Goal: Communication & Community: Share content

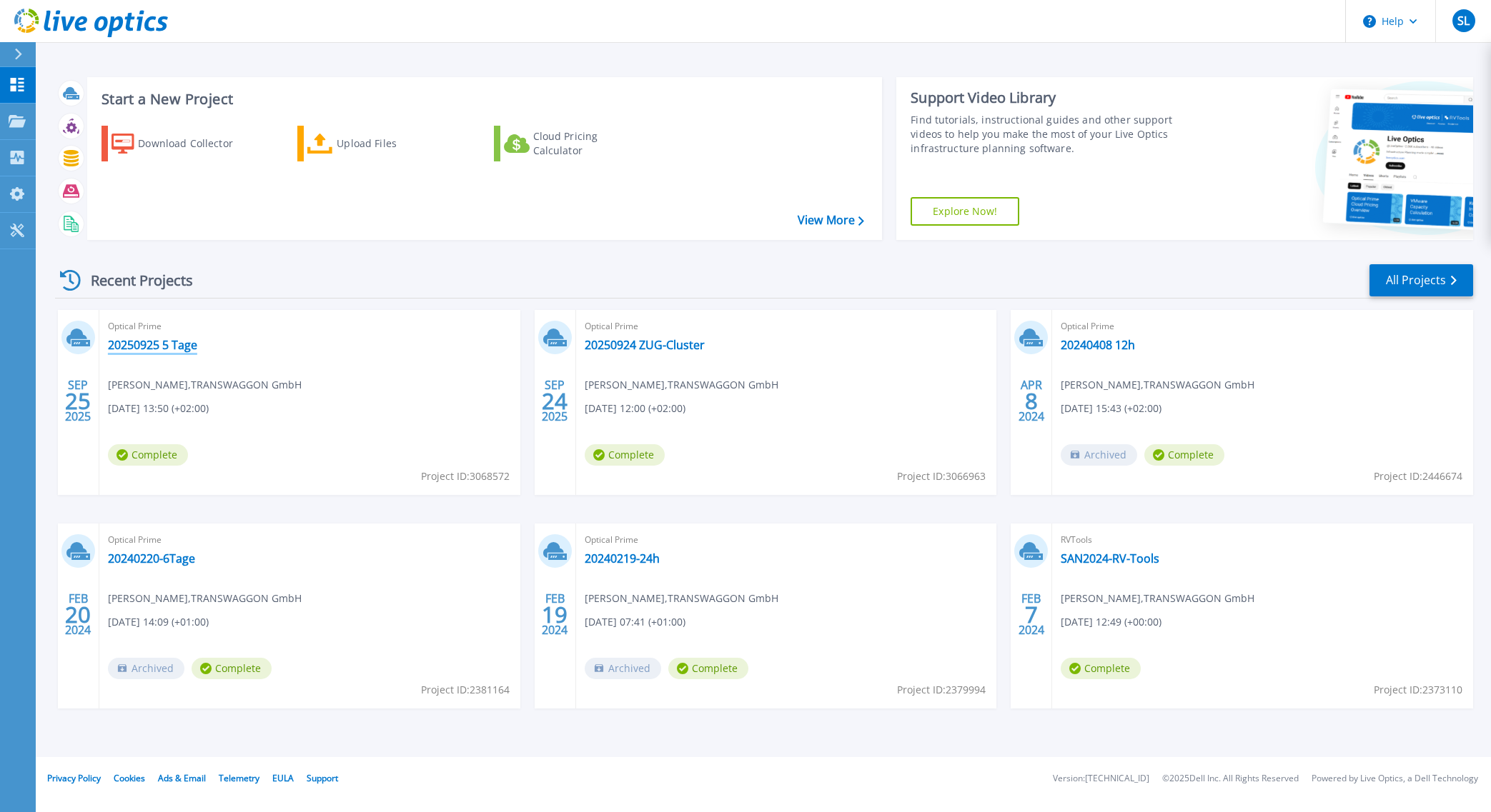
click at [131, 352] on link "20250925 5 Tage" at bounding box center [153, 344] width 90 height 14
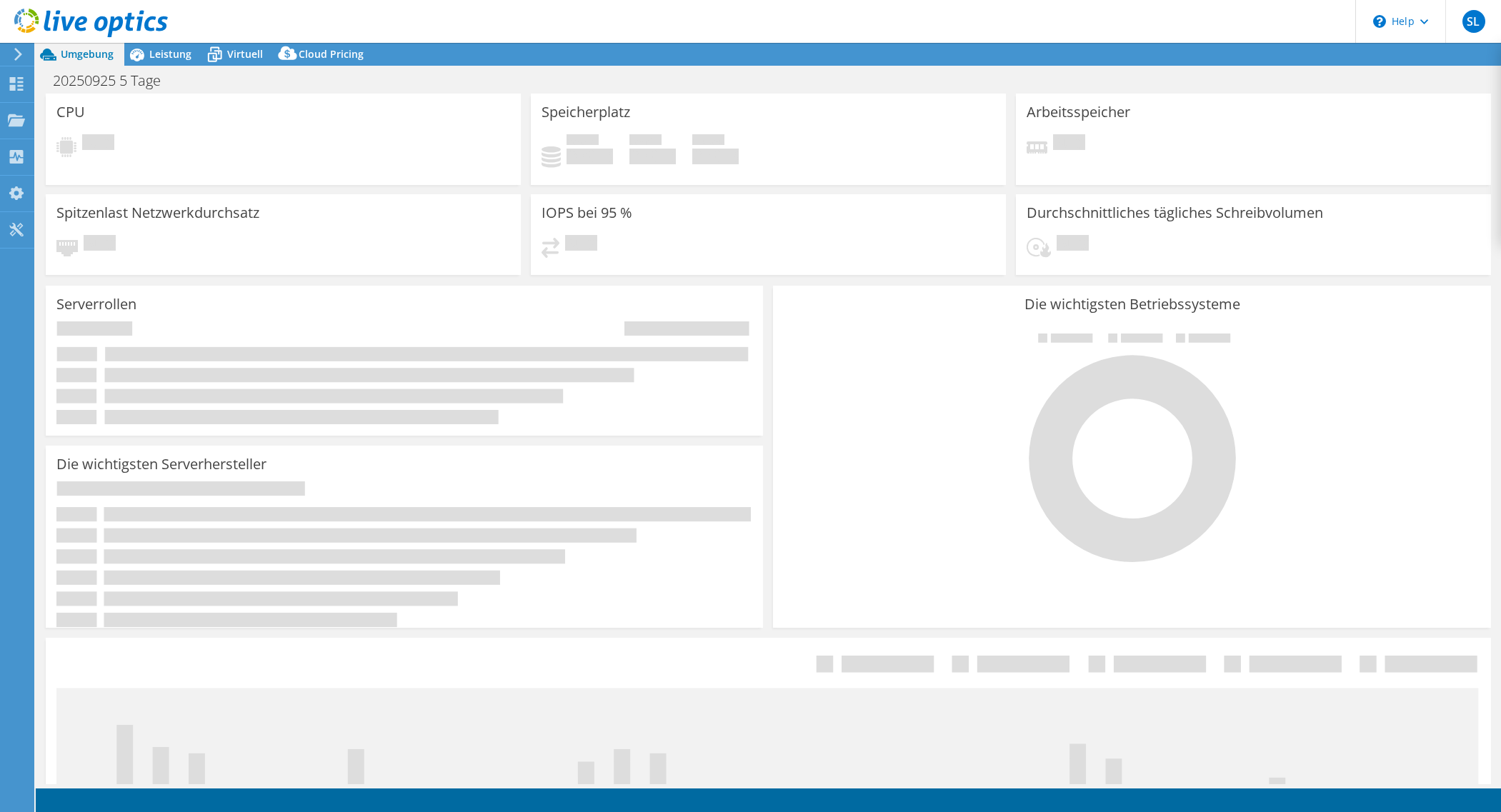
select select "EUFrankfurt"
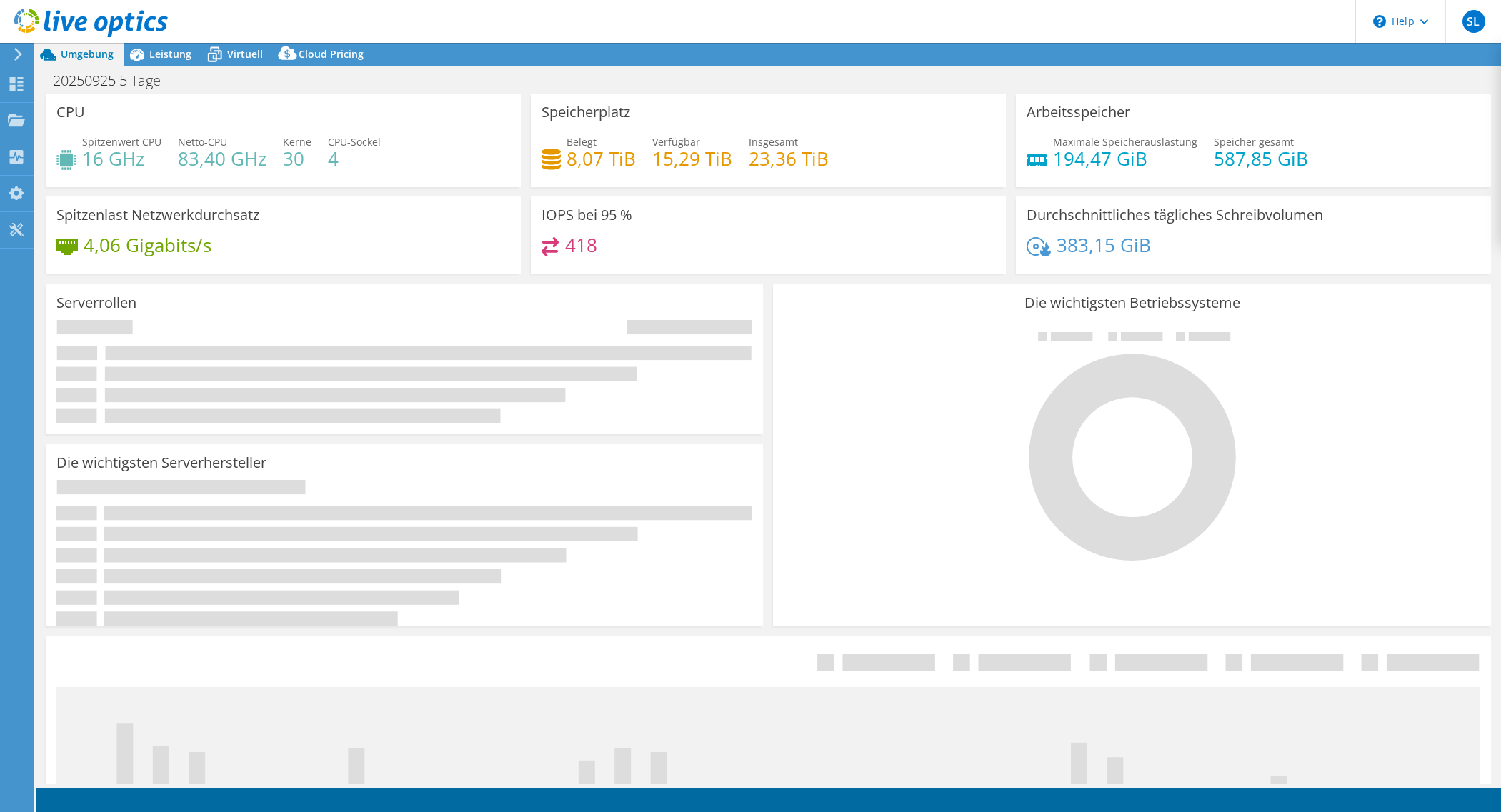
select select "EUFrankfurt"
select select "EUR"
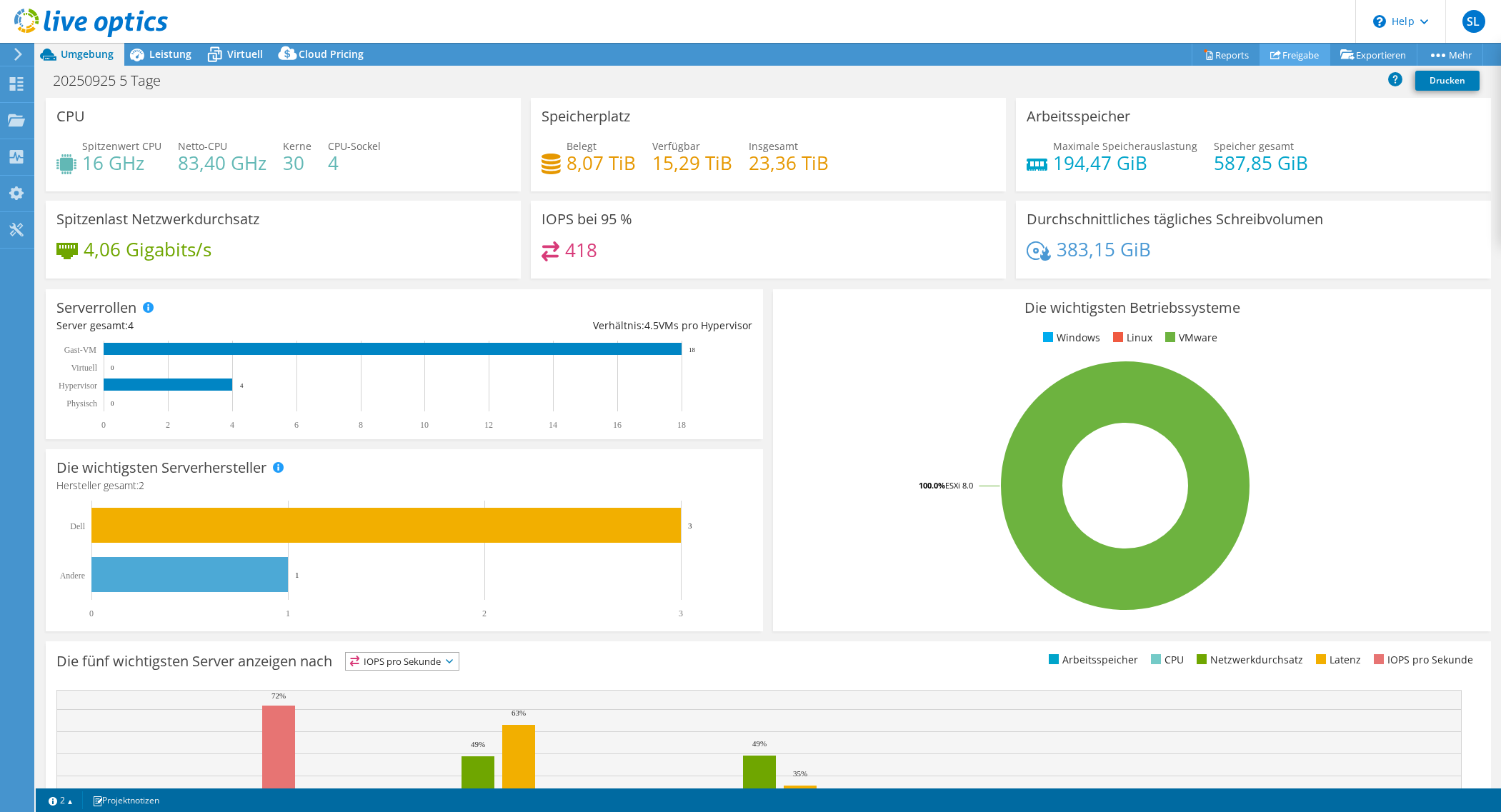
click at [1270, 58] on use at bounding box center [1275, 54] width 10 height 10
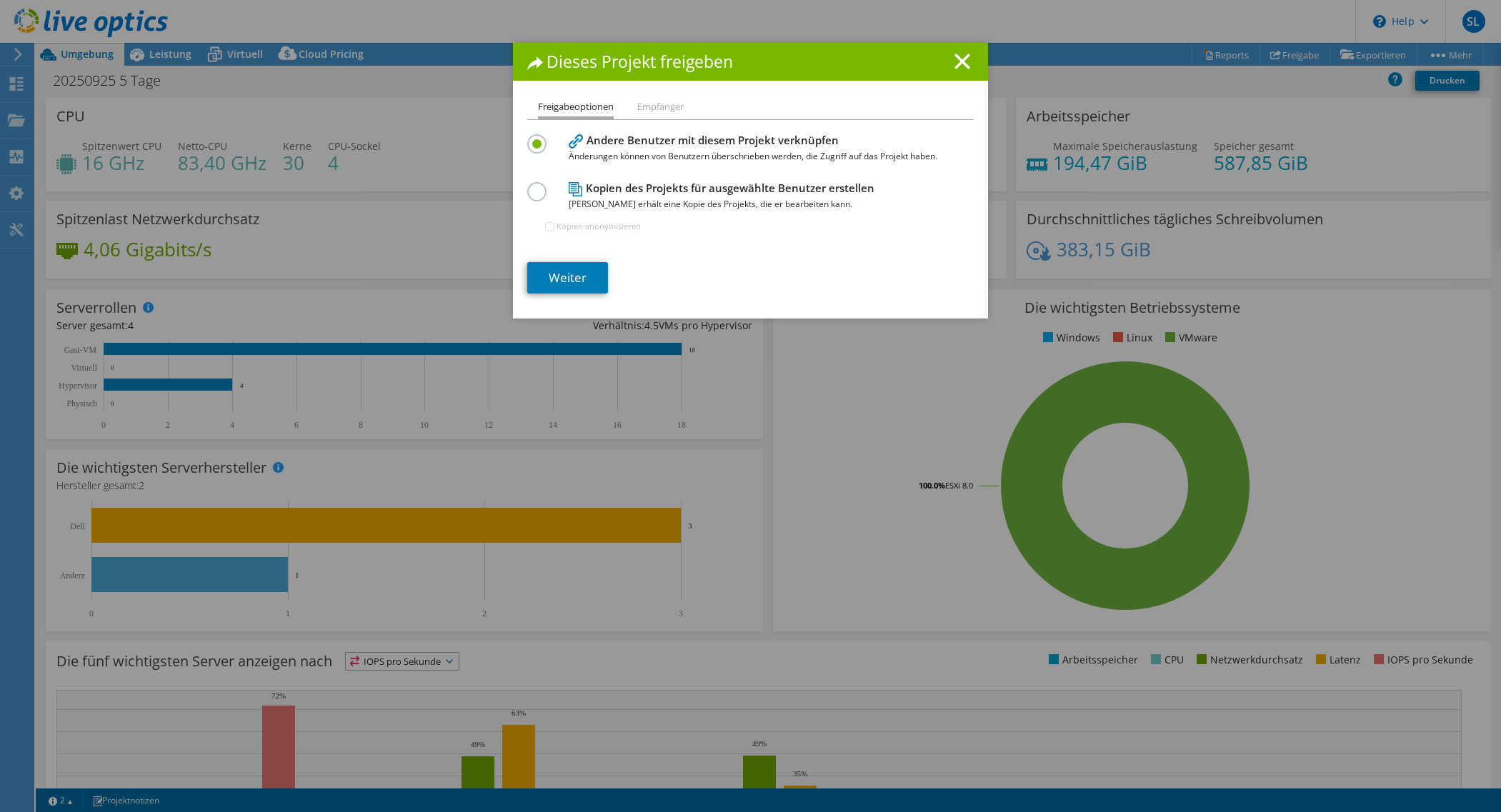
click at [532, 186] on label at bounding box center [540, 184] width 25 height 4
click at [0, 0] on input "radio" at bounding box center [0, 0] width 0 height 0
click at [560, 294] on link "Weiter" at bounding box center [568, 278] width 81 height 31
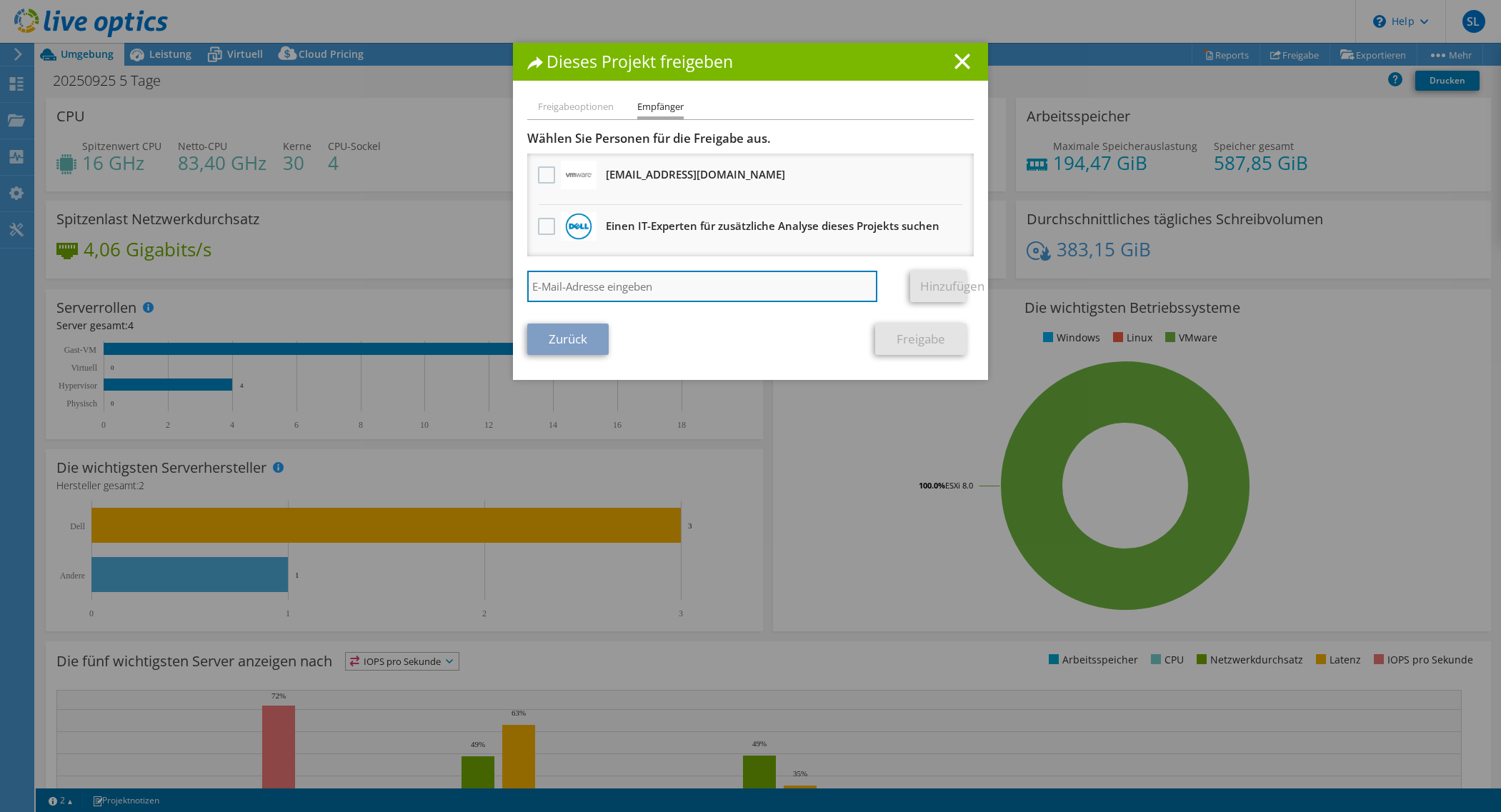
click at [564, 302] on input "search" at bounding box center [702, 286] width 350 height 31
type input "thomas@sddfsd.de"
click at [918, 302] on link "Hinzufügen" at bounding box center [938, 286] width 56 height 31
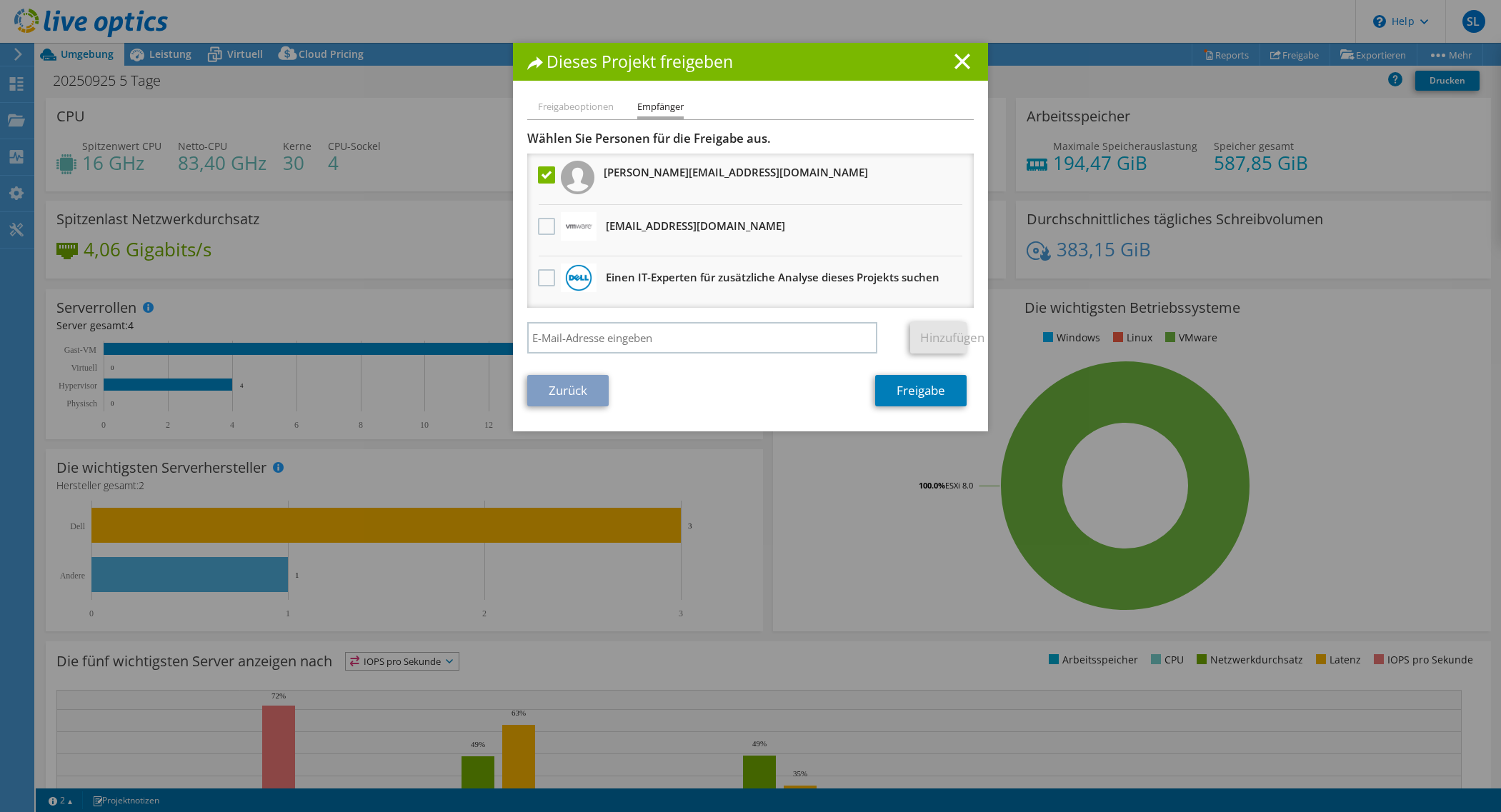
click at [716, 177] on h3 "thomas@sddfsd.de" at bounding box center [736, 172] width 264 height 23
click at [604, 183] on h3 "thomas@sddfsd.de" at bounding box center [736, 172] width 264 height 23
click at [541, 183] on label at bounding box center [549, 175] width 21 height 17
click at [0, 0] on input "checkbox" at bounding box center [0, 0] width 0 height 0
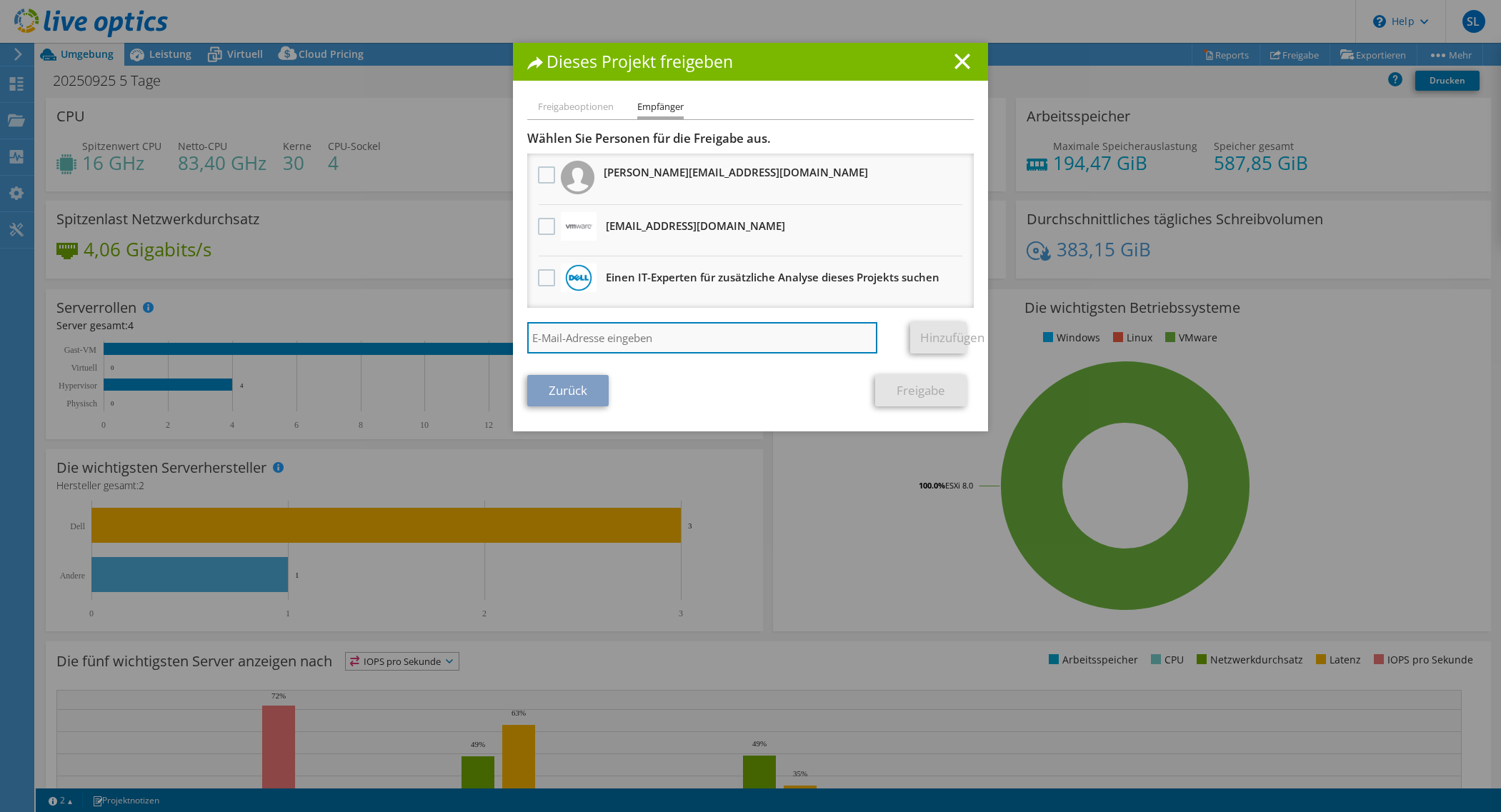
click at [597, 354] on input "search" at bounding box center [702, 338] width 350 height 31
paste input "stefan.bertram@sva.de"
type input "stefan.bertram@sva.de"
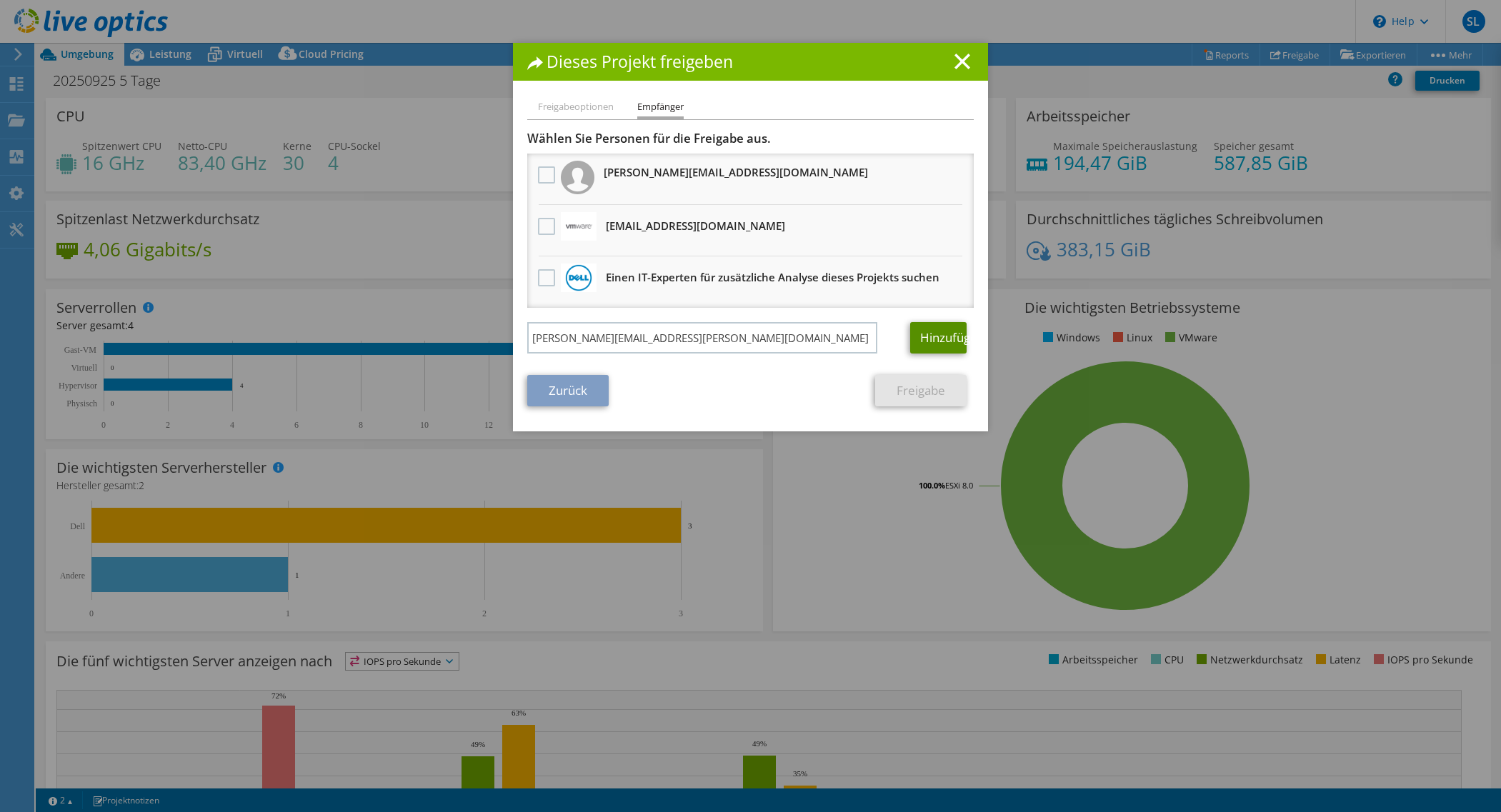
click at [927, 354] on link "Hinzufügen" at bounding box center [938, 338] width 56 height 31
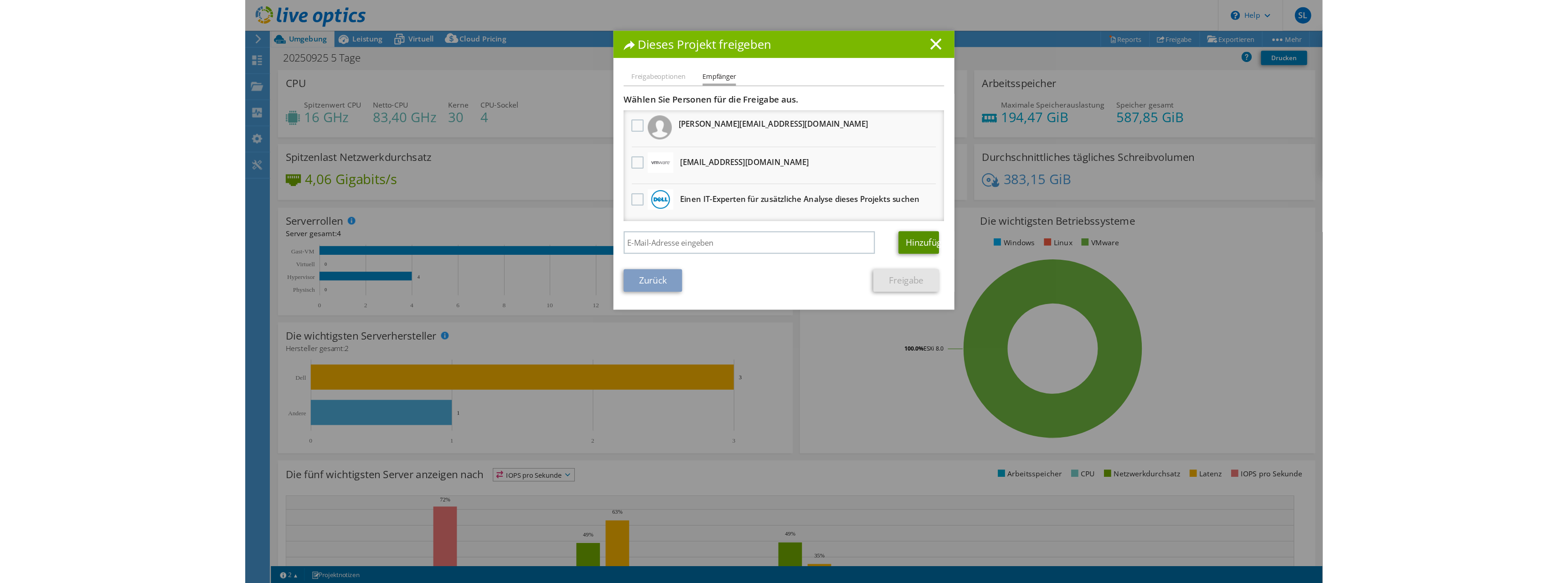
scroll to position [58, 0]
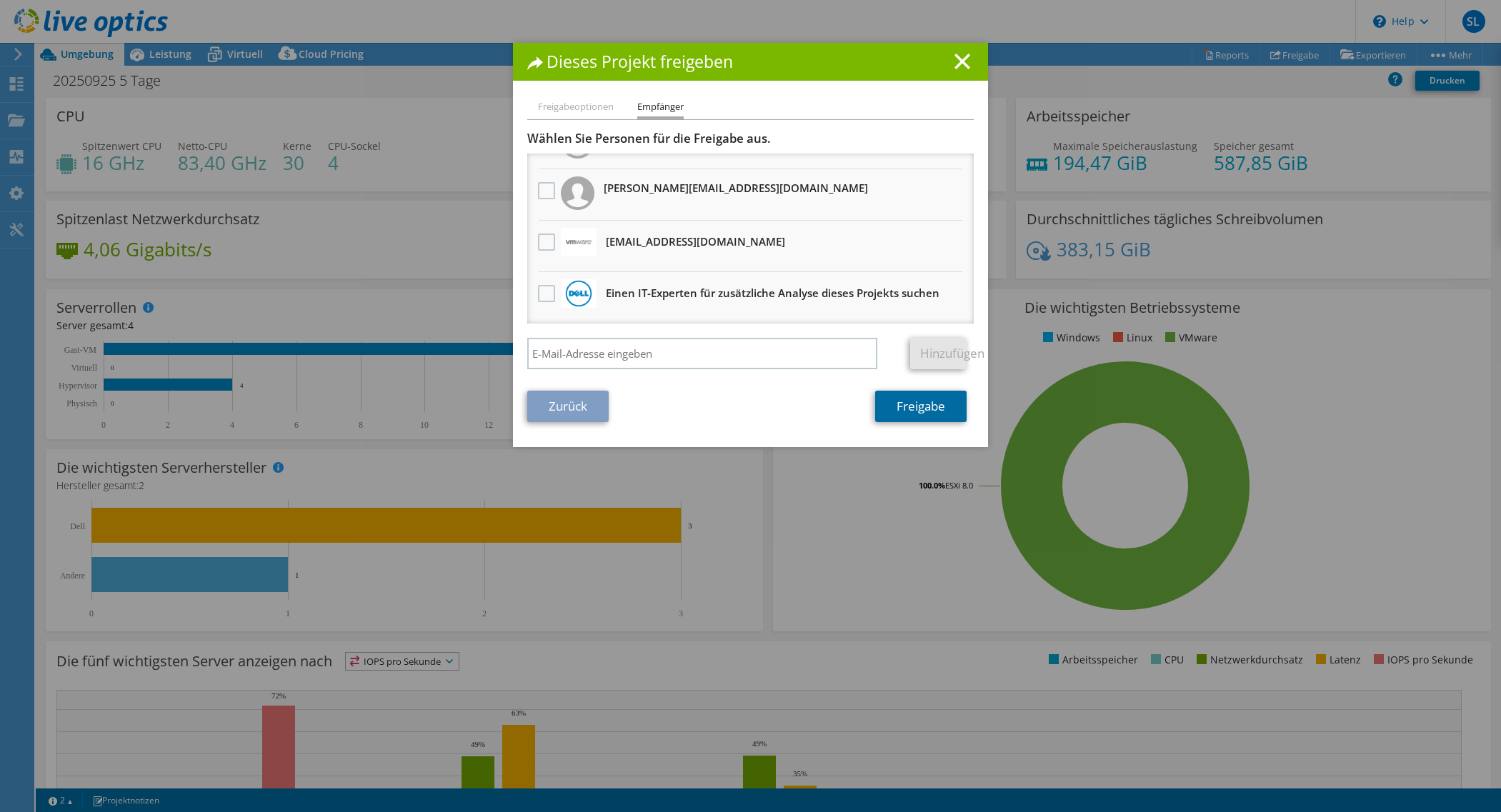
click at [900, 423] on link "Freigabe" at bounding box center [921, 406] width 92 height 31
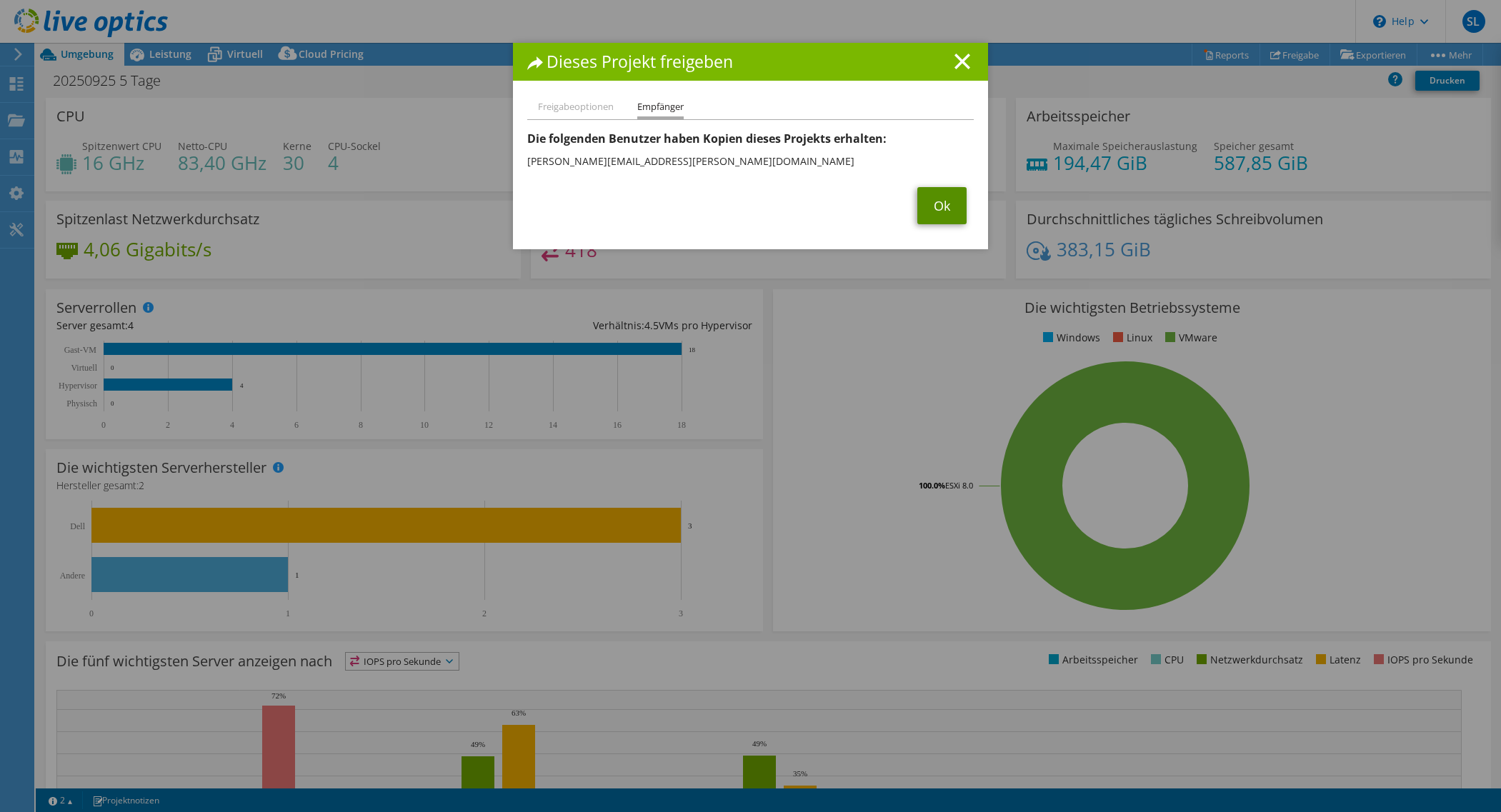
click at [928, 212] on link "Ok" at bounding box center [943, 205] width 50 height 37
